Goal: Task Accomplishment & Management: Complete application form

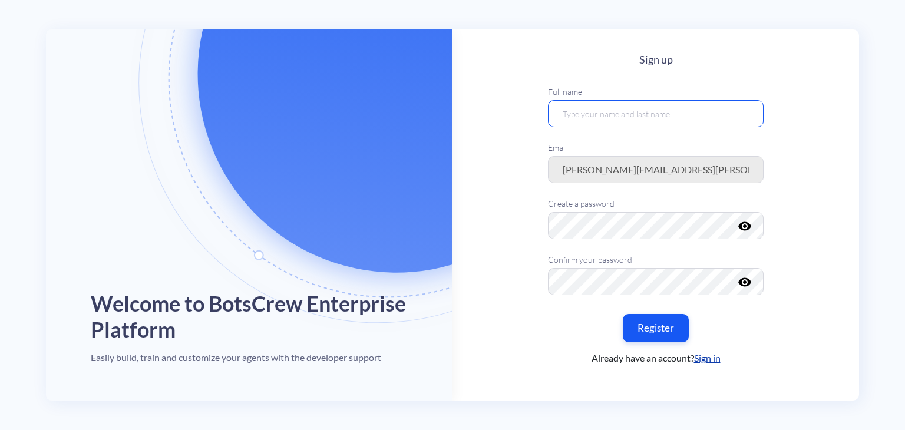
click at [575, 114] on input "text" at bounding box center [656, 113] width 216 height 27
type input "[PERSON_NAME]"
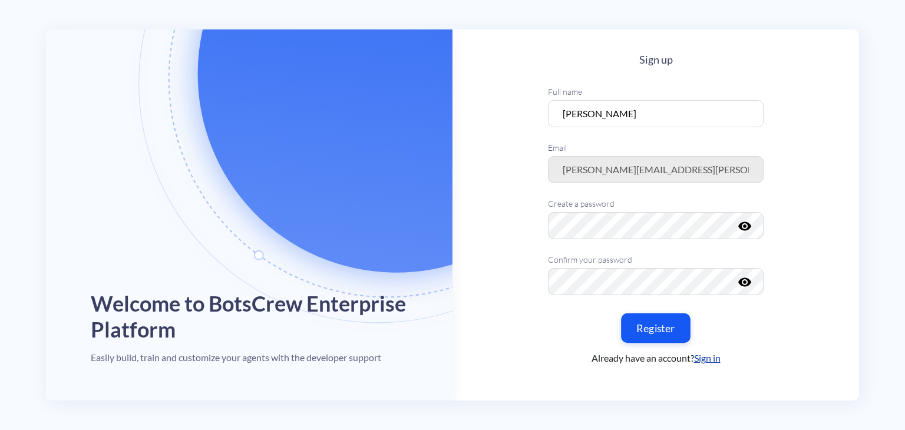
click at [648, 326] on button "Register" at bounding box center [656, 328] width 70 height 29
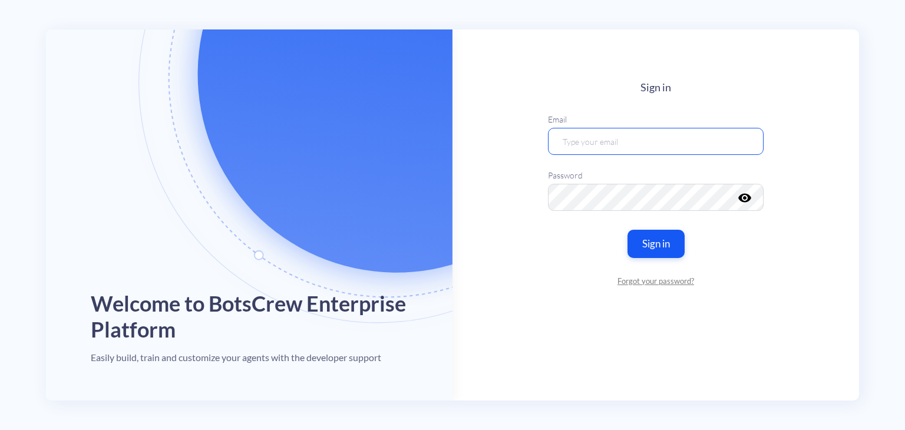
type input "Julia Korzh"
click at [656, 259] on div "Sign in Email Julia Korzh Password visibility Sign in Forgot your password?" at bounding box center [656, 184] width 216 height 206
click at [648, 248] on button "Sign in" at bounding box center [656, 243] width 60 height 29
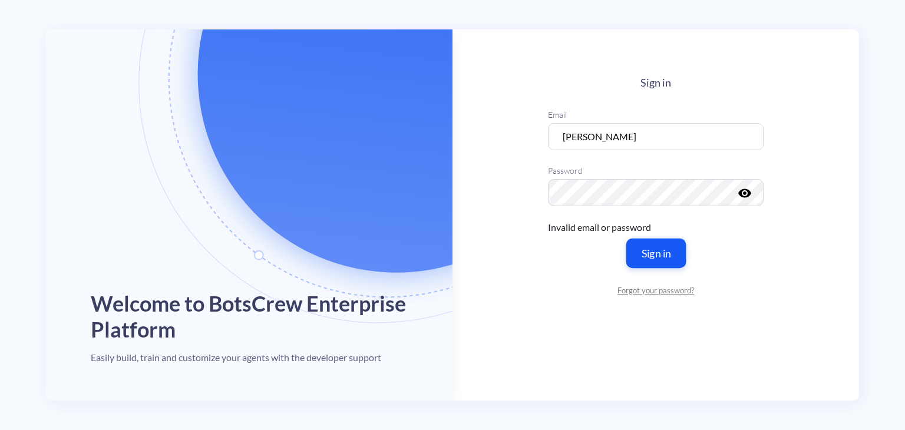
click at [662, 240] on button "Sign in" at bounding box center [656, 253] width 60 height 29
click at [662, 255] on button "Sign in" at bounding box center [656, 253] width 60 height 29
drag, startPoint x: 662, startPoint y: 255, endPoint x: 674, endPoint y: 272, distance: 19.9
click at [674, 272] on div "Sign in Email Julia Korzh Password visibility Invalid email or password Sign in…" at bounding box center [656, 187] width 216 height 220
click at [665, 259] on button "Sign in" at bounding box center [656, 253] width 60 height 29
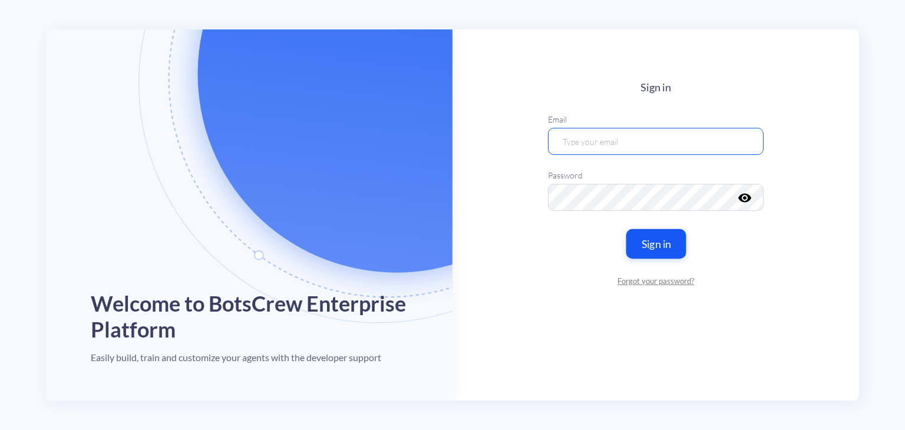
type input "[PERSON_NAME]"
click at [662, 254] on button "Sign in" at bounding box center [656, 243] width 60 height 29
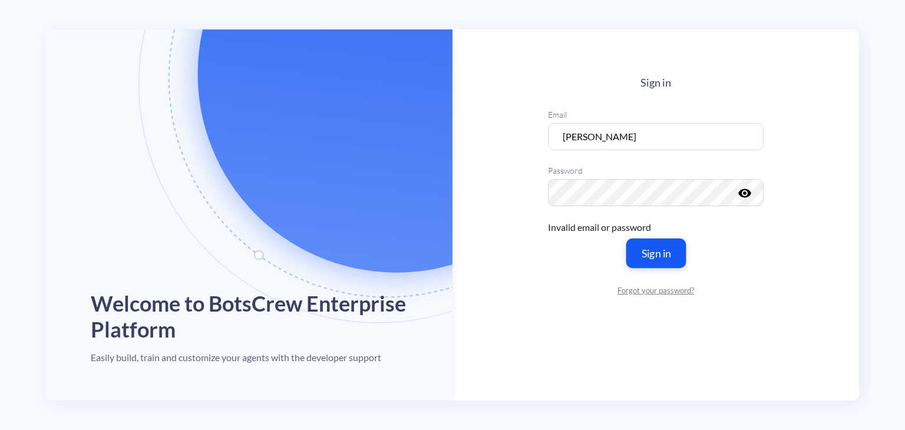
click at [654, 255] on button "Sign in" at bounding box center [656, 253] width 60 height 29
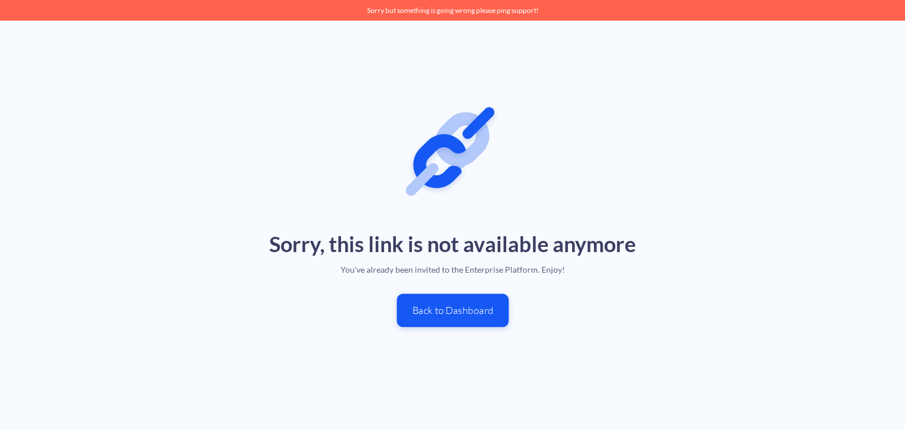
click at [464, 316] on button "Back to Dashboard" at bounding box center [453, 311] width 112 height 34
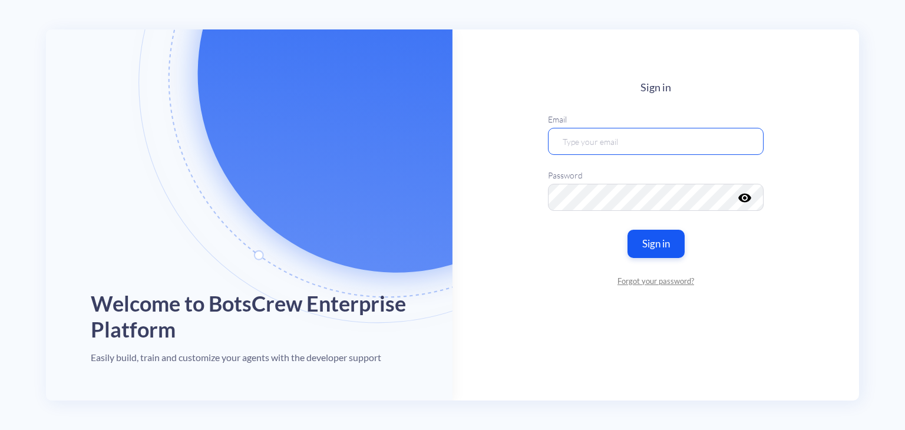
type input "[PERSON_NAME]"
